Goal: Transaction & Acquisition: Purchase product/service

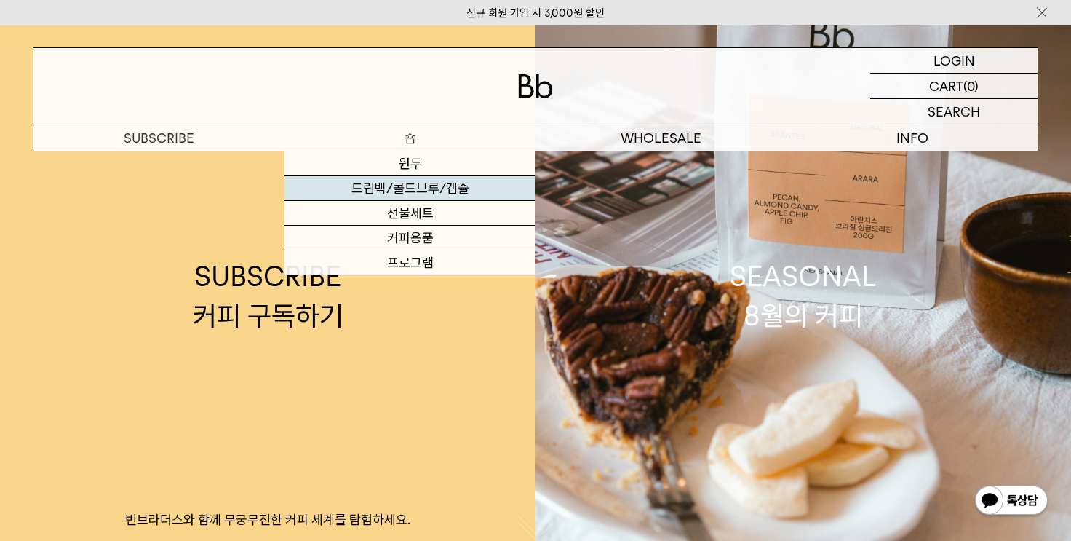
click at [413, 189] on link "드립백/콜드브루/캡슐" at bounding box center [410, 188] width 251 height 25
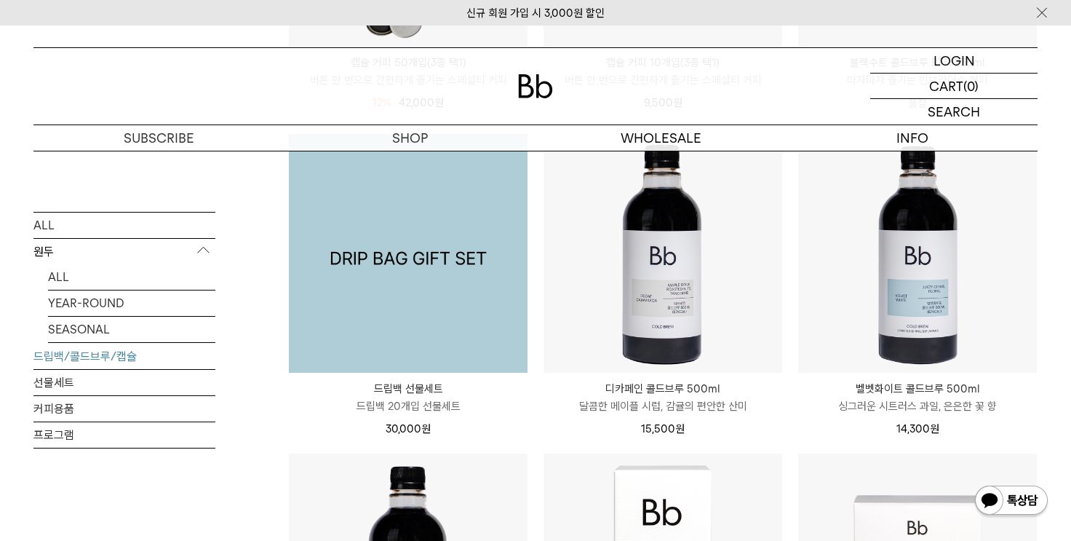
scroll to position [800, 0]
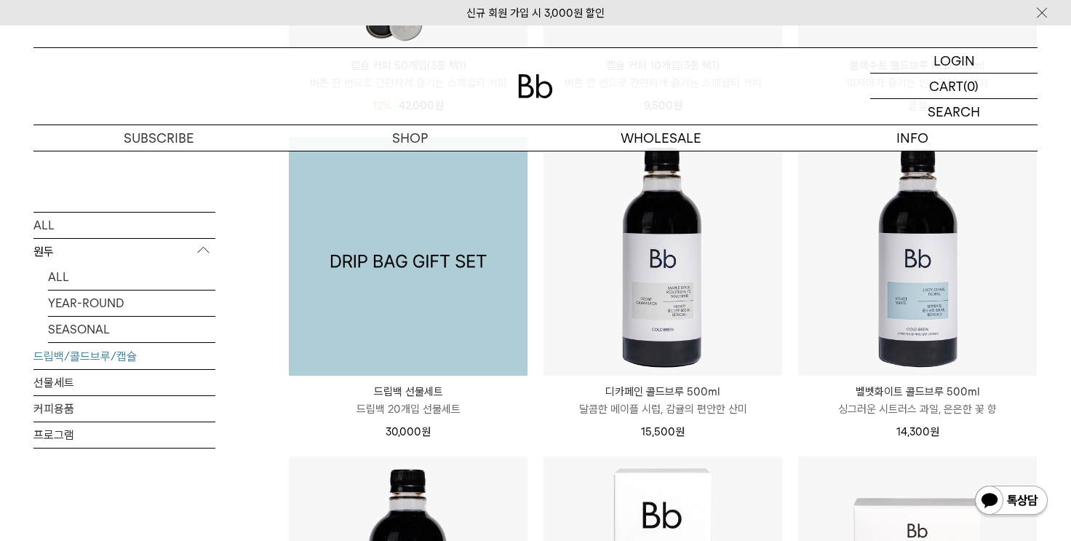
click at [400, 258] on img at bounding box center [408, 256] width 239 height 239
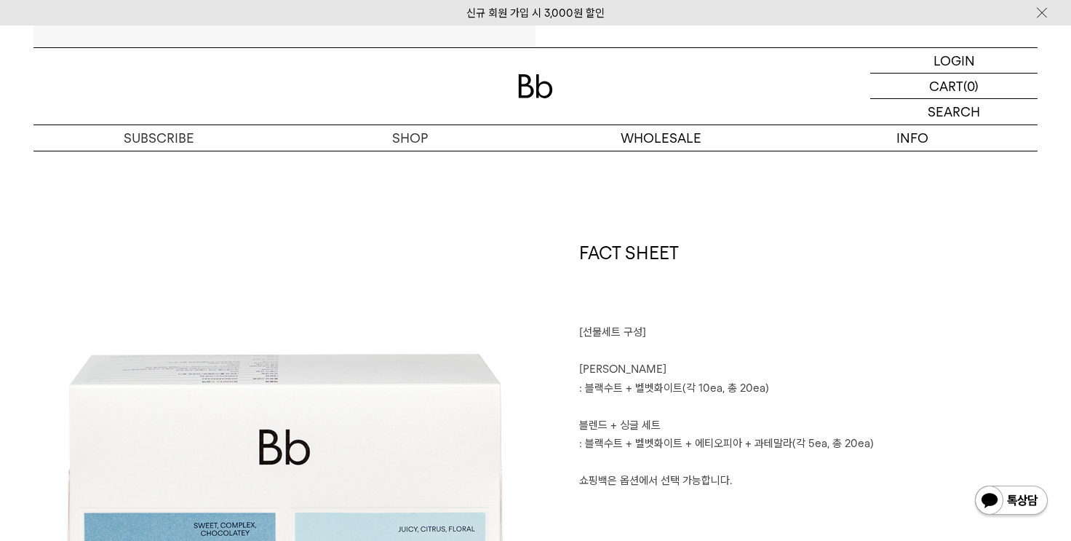
scroll to position [509, 0]
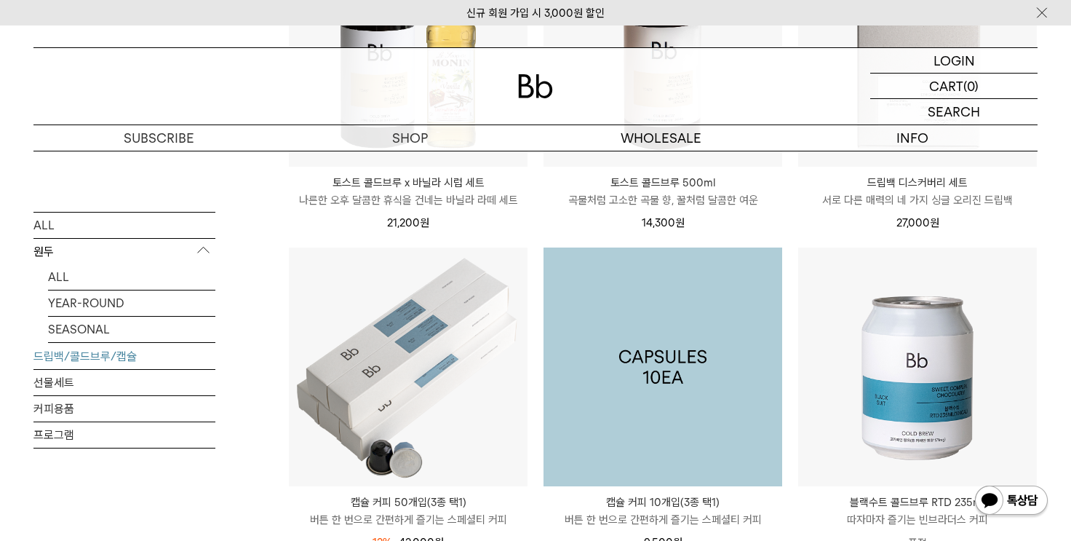
scroll to position [800, 0]
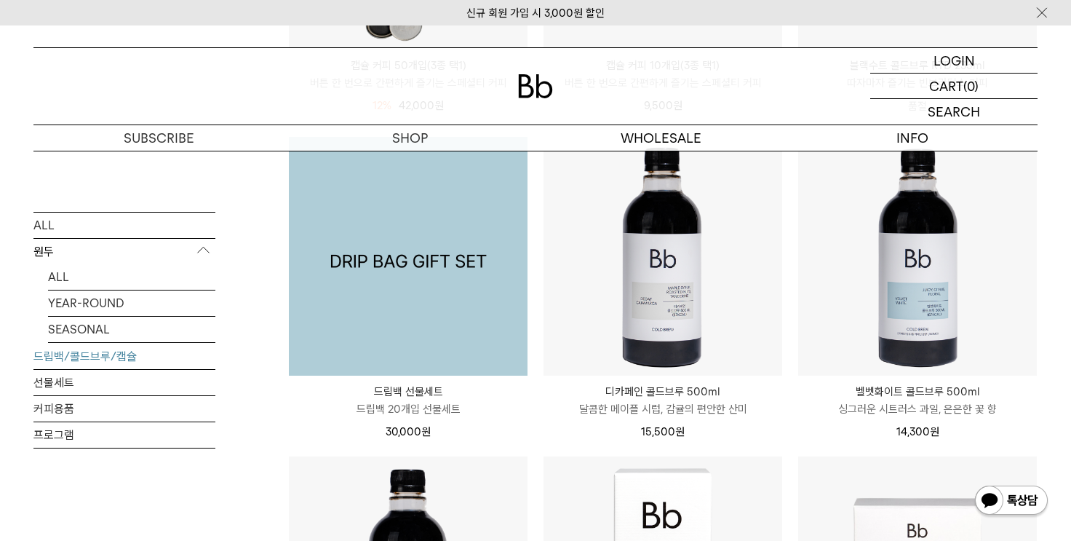
click at [470, 290] on img at bounding box center [408, 256] width 239 height 239
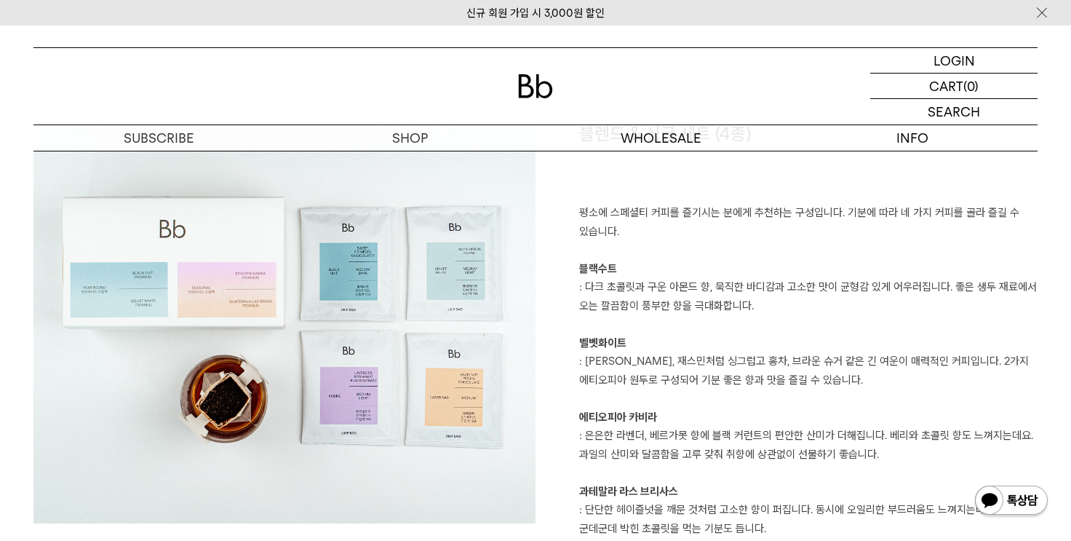
scroll to position [2474, 0]
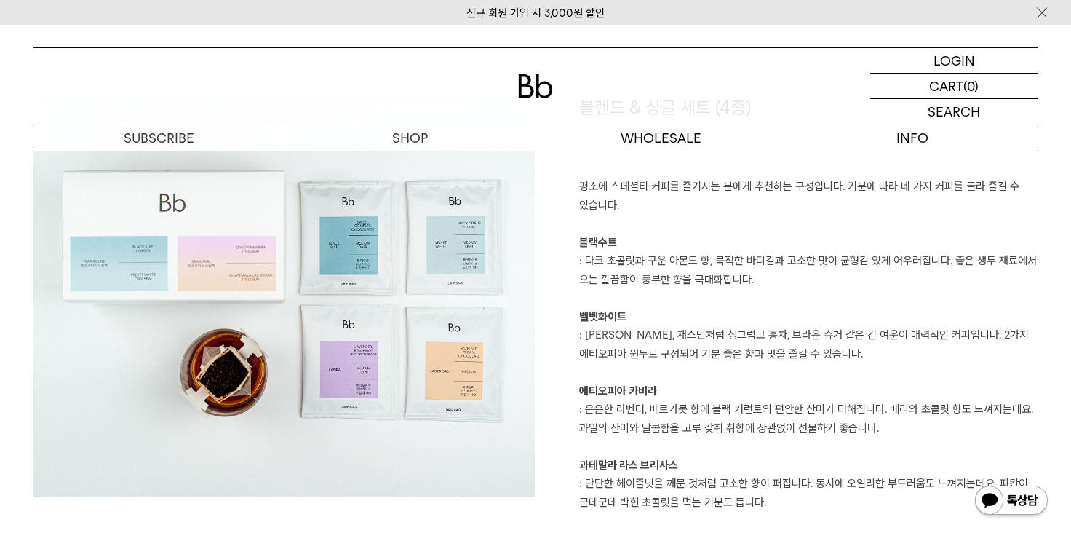
click at [373, 255] on img at bounding box center [284, 296] width 502 height 402
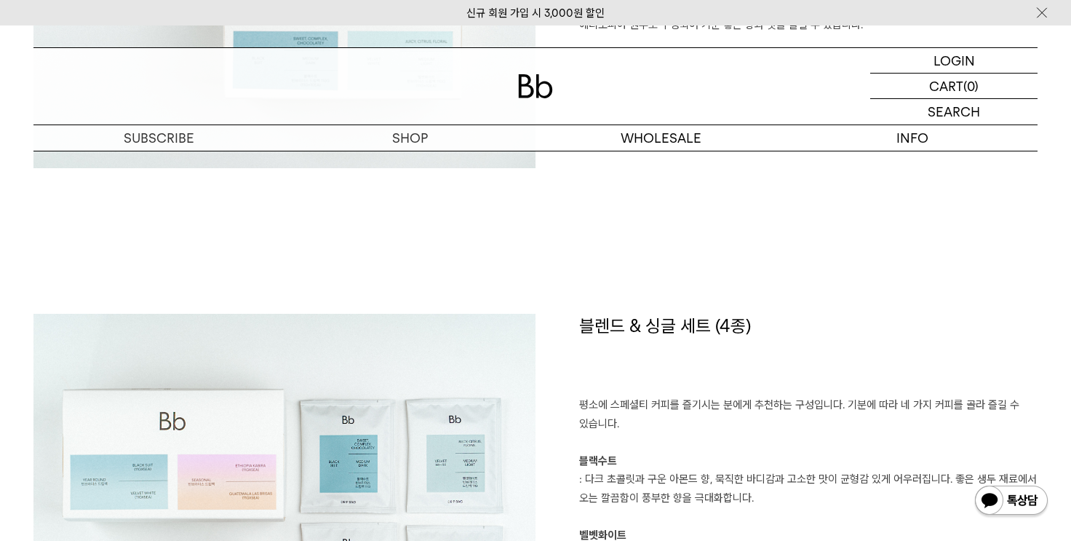
scroll to position [2401, 0]
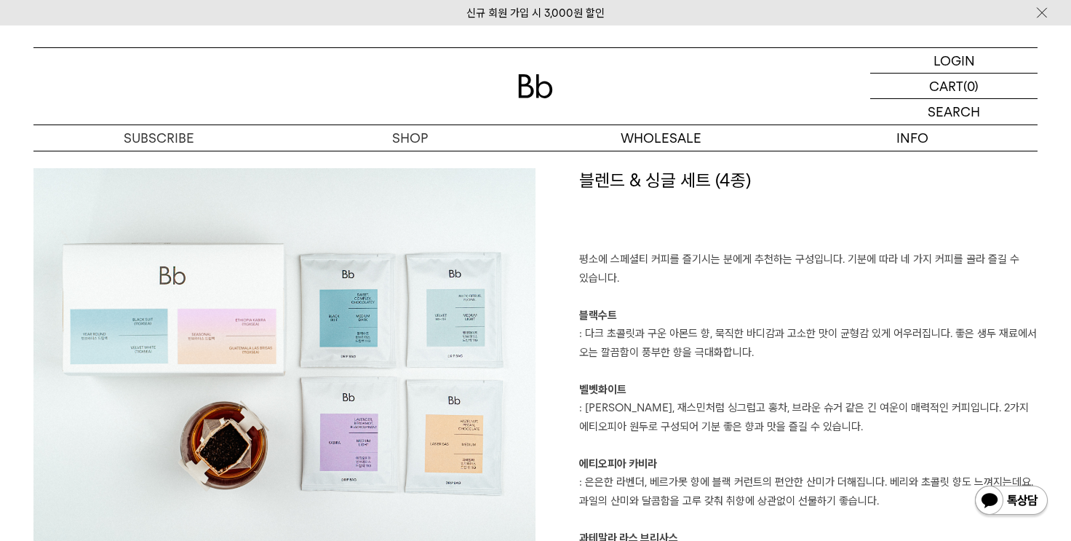
click at [419, 295] on img at bounding box center [284, 369] width 502 height 402
